Goal: Navigation & Orientation: Find specific page/section

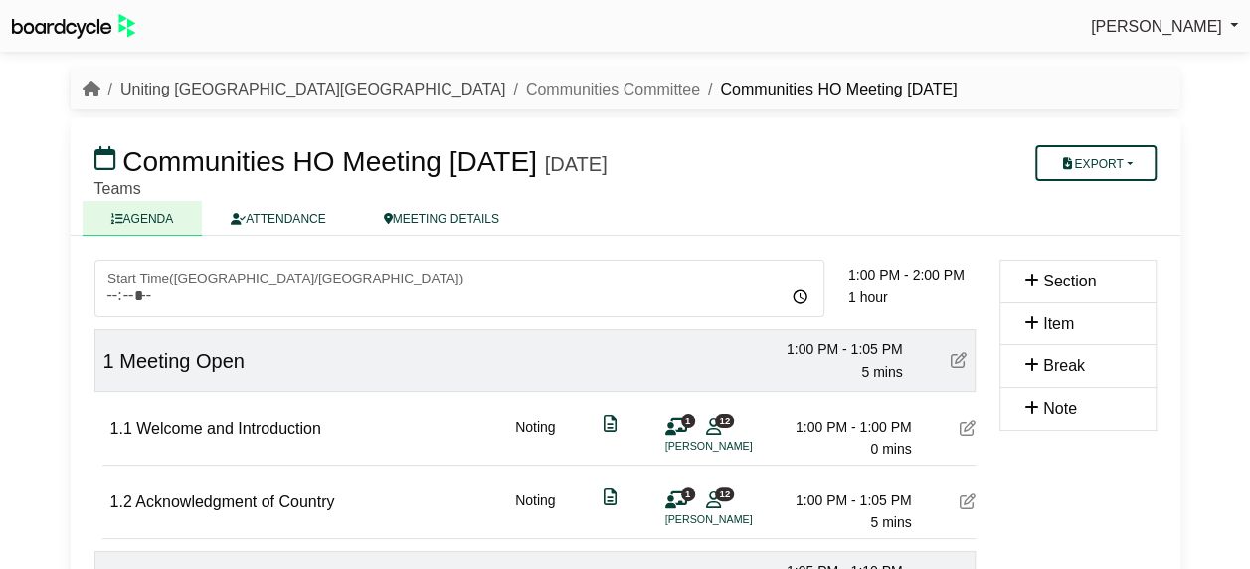
drag, startPoint x: 177, startPoint y: 82, endPoint x: 213, endPoint y: 102, distance: 41.5
click at [177, 82] on link "Uniting [GEOGRAPHIC_DATA][GEOGRAPHIC_DATA]" at bounding box center [312, 89] width 385 height 17
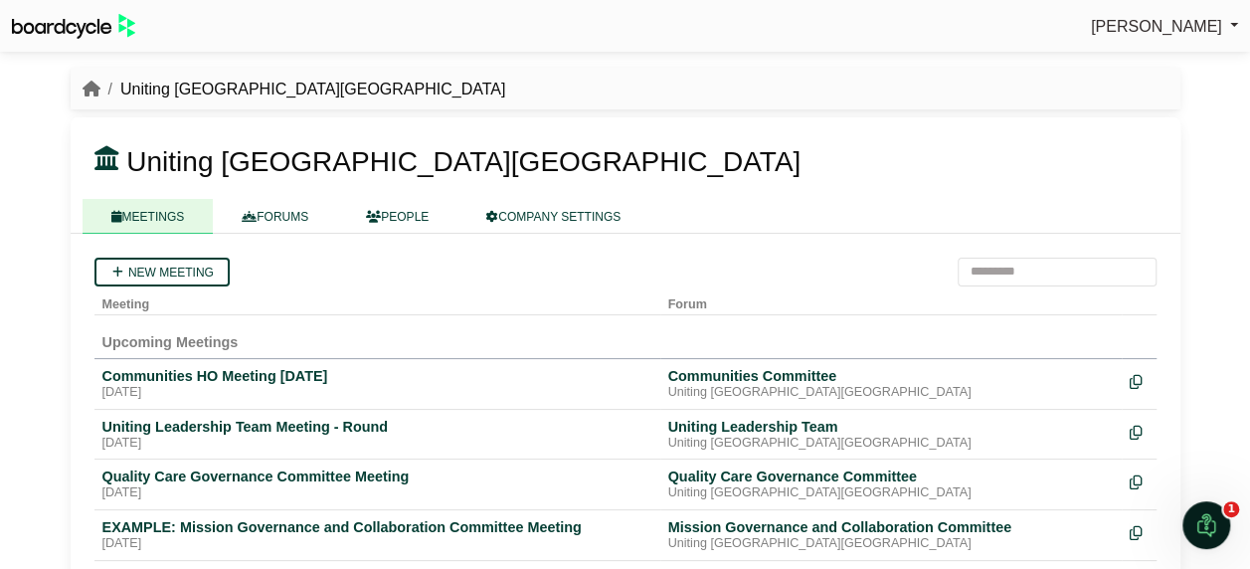
click at [267, 219] on link "FORUMS" at bounding box center [275, 216] width 124 height 35
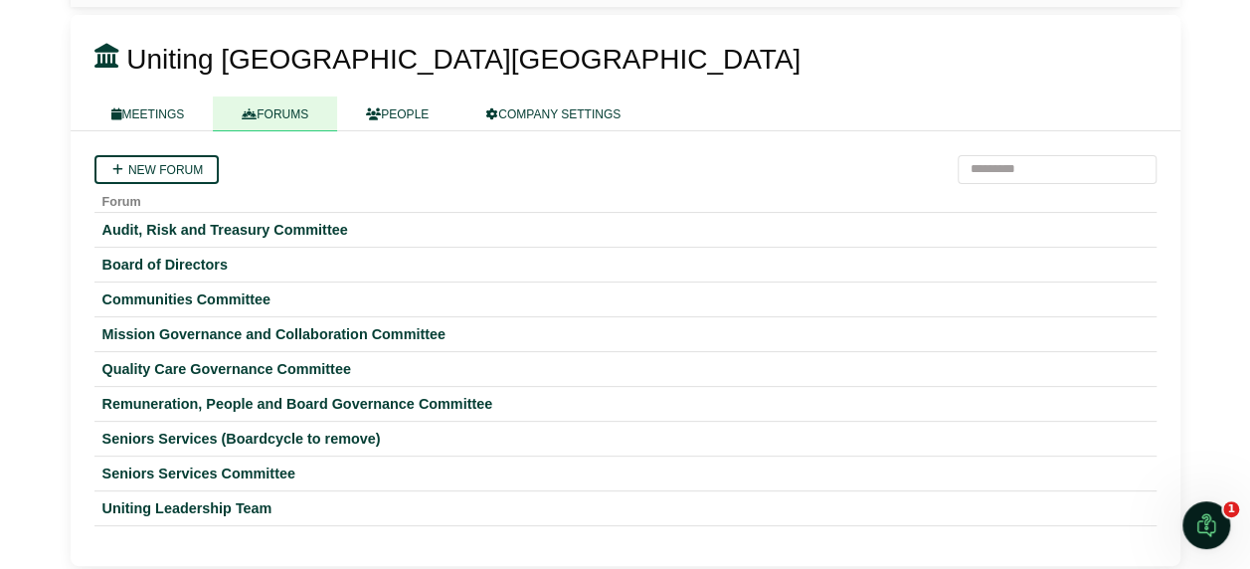
scroll to position [103, 0]
click at [176, 499] on div "Uniting Leadership Team" at bounding box center [625, 507] width 1047 height 18
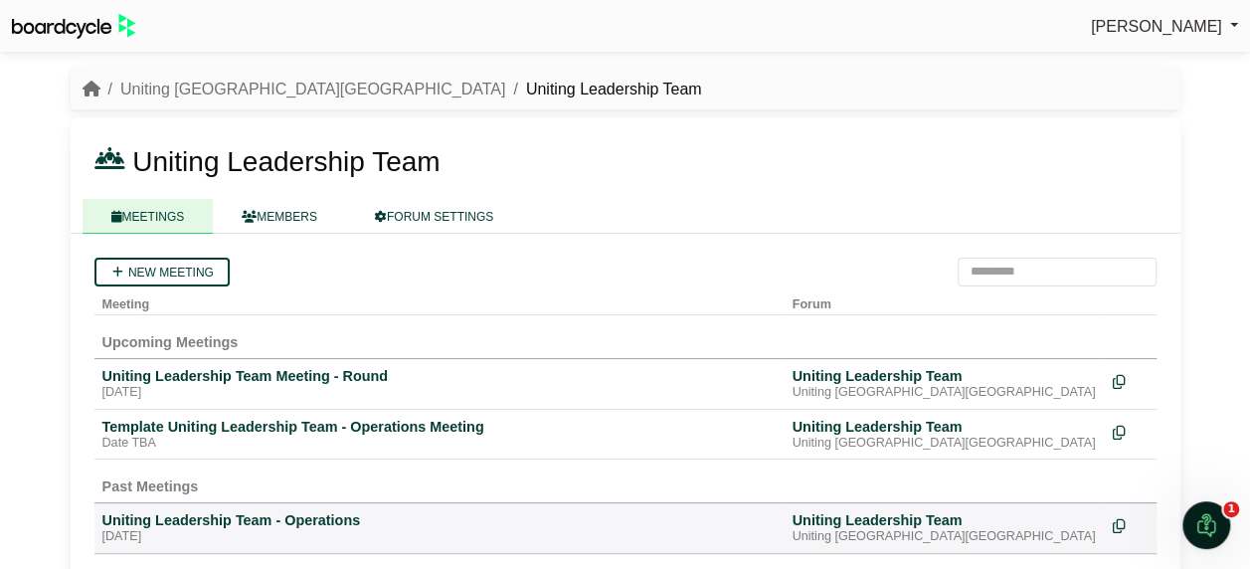
click at [232, 375] on div "Uniting Leadership Team Meeting - Round" at bounding box center [439, 376] width 674 height 18
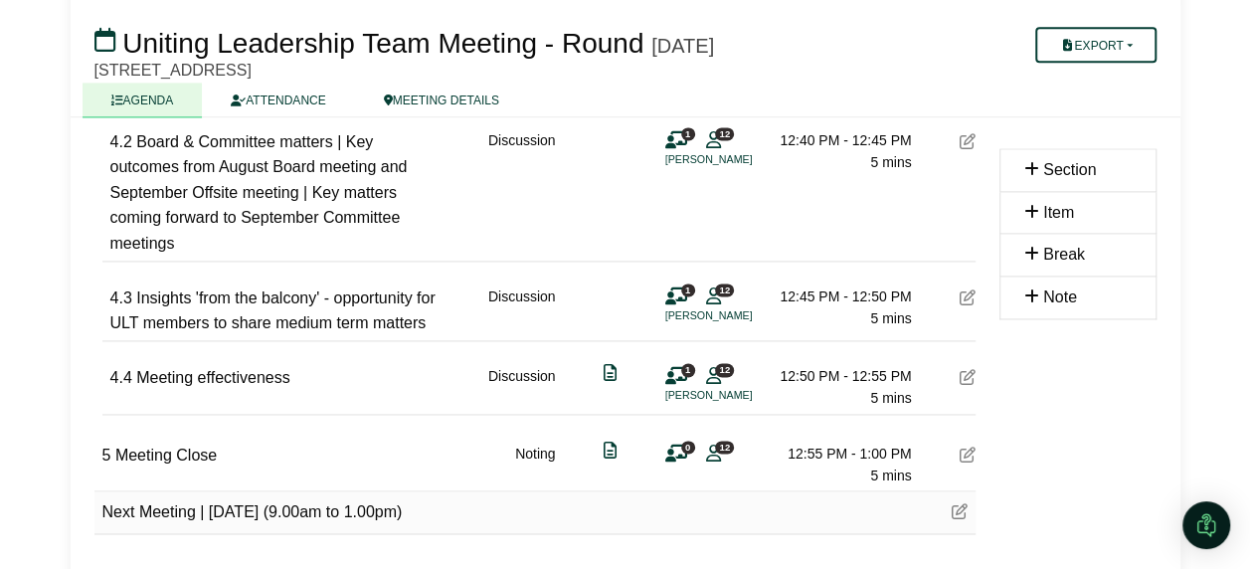
scroll to position [1347, 0]
